Goal: Information Seeking & Learning: Learn about a topic

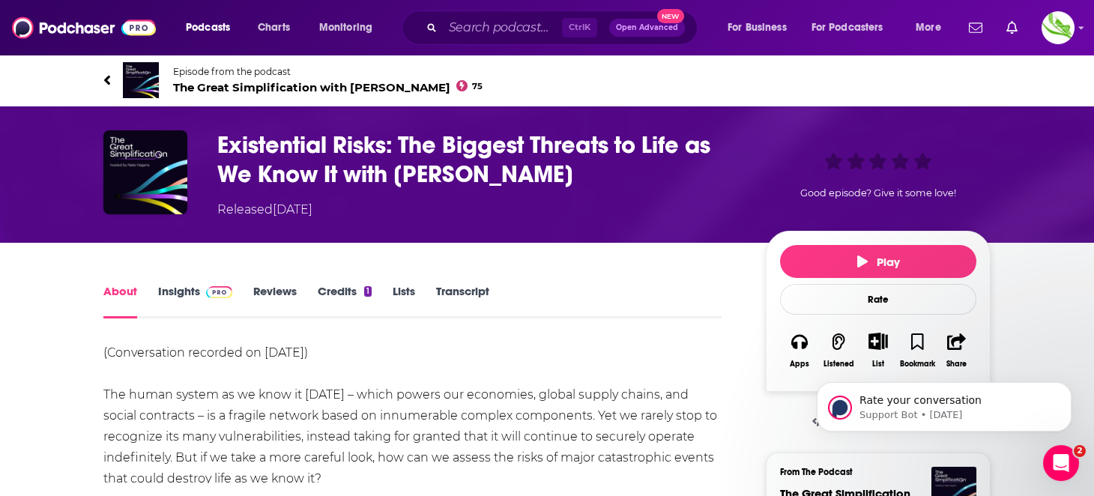
click at [291, 86] on span "The Great Simplification with Nate Hagens 75" at bounding box center [328, 87] width 310 height 14
